Goal: Information Seeking & Learning: Learn about a topic

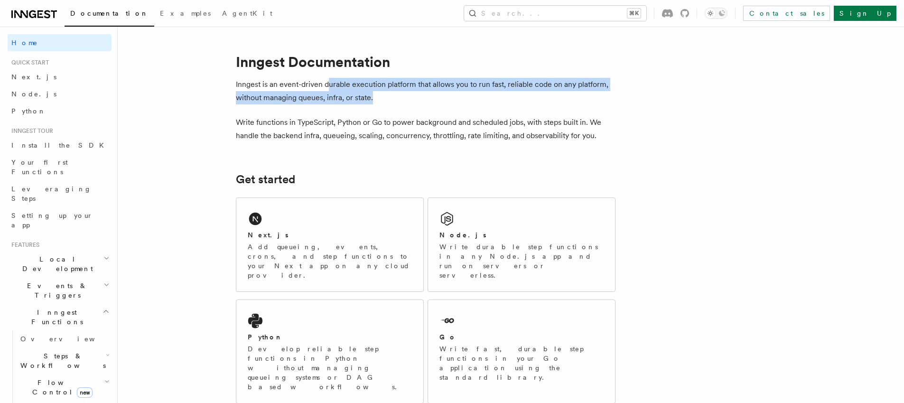
drag, startPoint x: 330, startPoint y: 84, endPoint x: 378, endPoint y: 96, distance: 49.8
click at [378, 96] on p "Inngest is an event-driven durable execution platform that allows you to run fa…" at bounding box center [425, 91] width 379 height 27
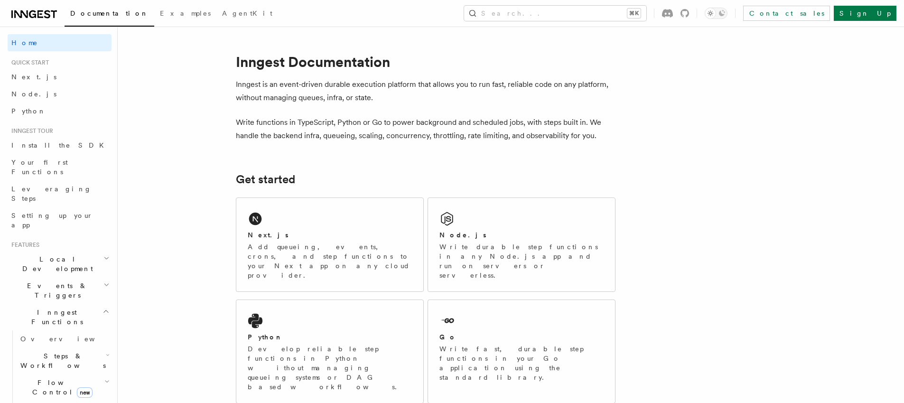
click at [415, 102] on p "Inngest is an event-driven durable execution platform that allows you to run fa…" at bounding box center [425, 91] width 379 height 27
drag, startPoint x: 270, startPoint y: 121, endPoint x: 327, endPoint y: 121, distance: 56.9
click at [327, 121] on p "Write functions in TypeScript, Python or Go to power background and scheduled j…" at bounding box center [425, 129] width 379 height 27
drag, startPoint x: 348, startPoint y: 122, endPoint x: 387, endPoint y: 122, distance: 39.4
click at [387, 122] on p "Write functions in TypeScript, Python or Go to power background and scheduled j…" at bounding box center [425, 129] width 379 height 27
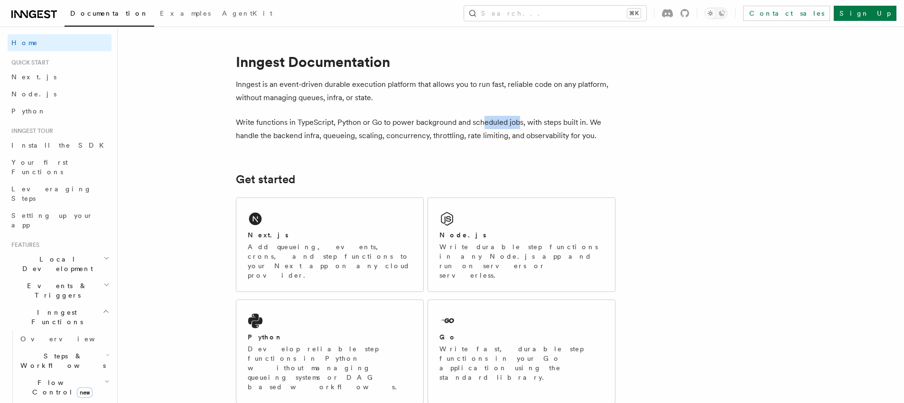
drag, startPoint x: 498, startPoint y: 124, endPoint x: 519, endPoint y: 124, distance: 20.9
click at [519, 124] on p "Write functions in TypeScript, Python or Go to power background and scheduled j…" at bounding box center [425, 129] width 379 height 27
drag, startPoint x: 567, startPoint y: 122, endPoint x: 612, endPoint y: 123, distance: 45.1
click at [612, 123] on p "Write functions in TypeScript, Python or Go to power background and scheduled j…" at bounding box center [425, 129] width 379 height 27
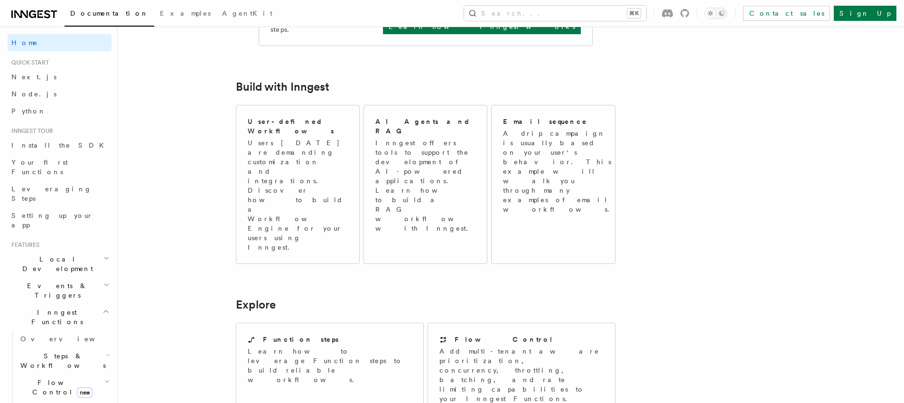
scroll to position [543, 0]
